Goal: Task Accomplishment & Management: Use online tool/utility

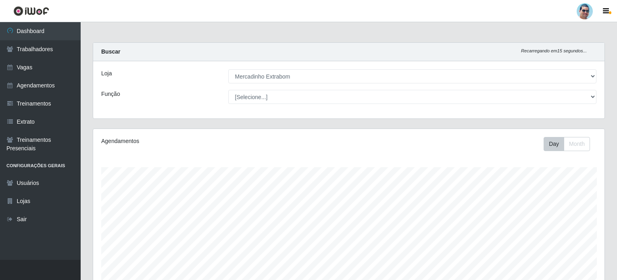
select select "175"
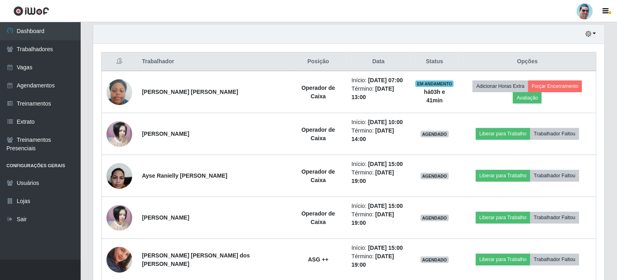
scroll to position [167, 511]
click at [590, 33] on icon "button" at bounding box center [588, 34] width 6 height 6
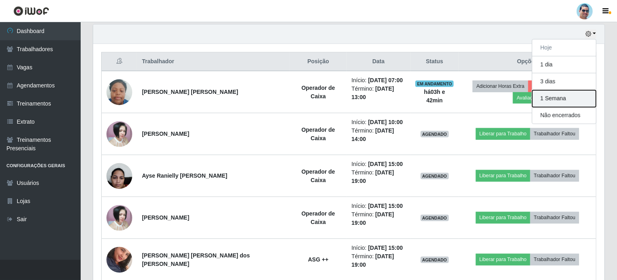
click at [558, 96] on button "1 Semana" at bounding box center [564, 98] width 64 height 17
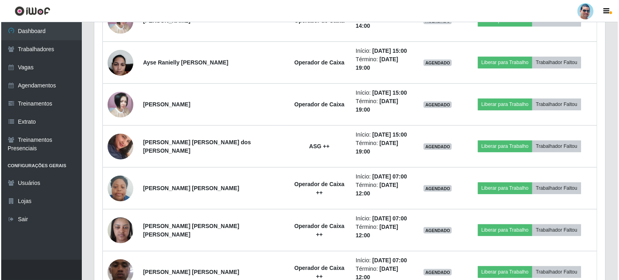
scroll to position [397, 0]
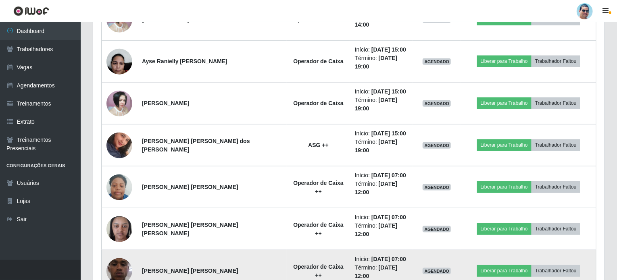
click at [117, 242] on img at bounding box center [119, 270] width 26 height 57
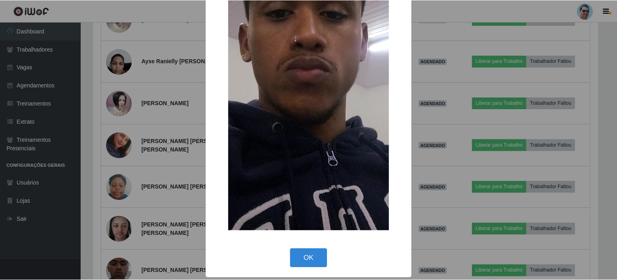
scroll to position [149, 0]
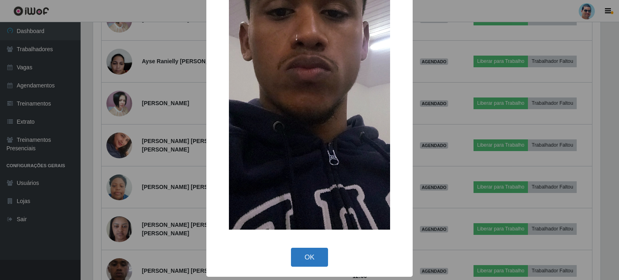
click at [315, 264] on button "OK" at bounding box center [309, 257] width 37 height 19
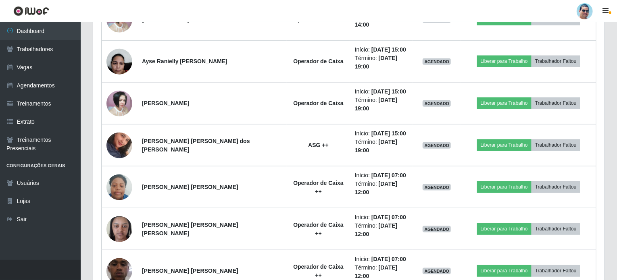
scroll to position [167, 511]
click at [61, 71] on link "Vagas" at bounding box center [40, 67] width 81 height 18
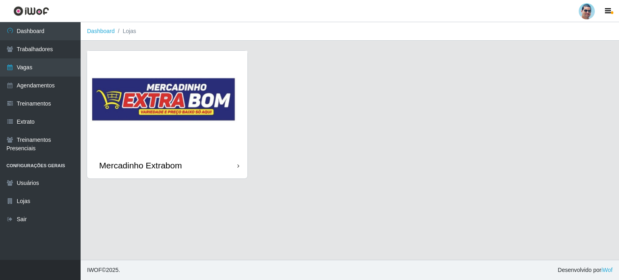
click at [129, 100] on img at bounding box center [167, 102] width 160 height 102
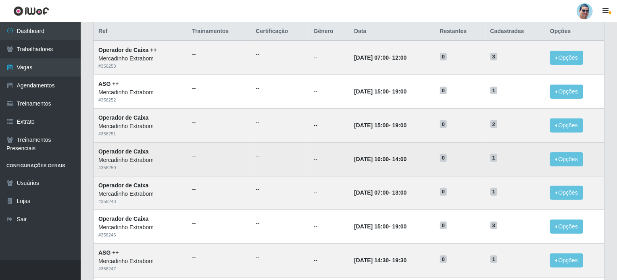
scroll to position [81, 0]
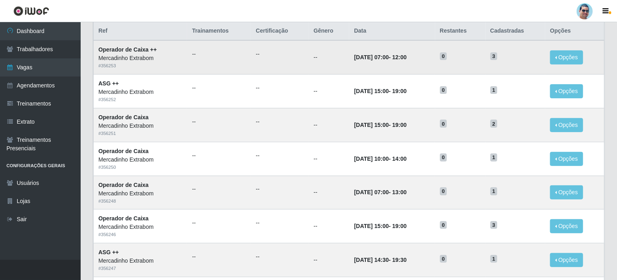
drag, startPoint x: 619, startPoint y: 0, endPoint x: 405, endPoint y: 56, distance: 221.0
click at [405, 56] on time "12:00" at bounding box center [399, 57] width 15 height 6
